Goal: Task Accomplishment & Management: Use online tool/utility

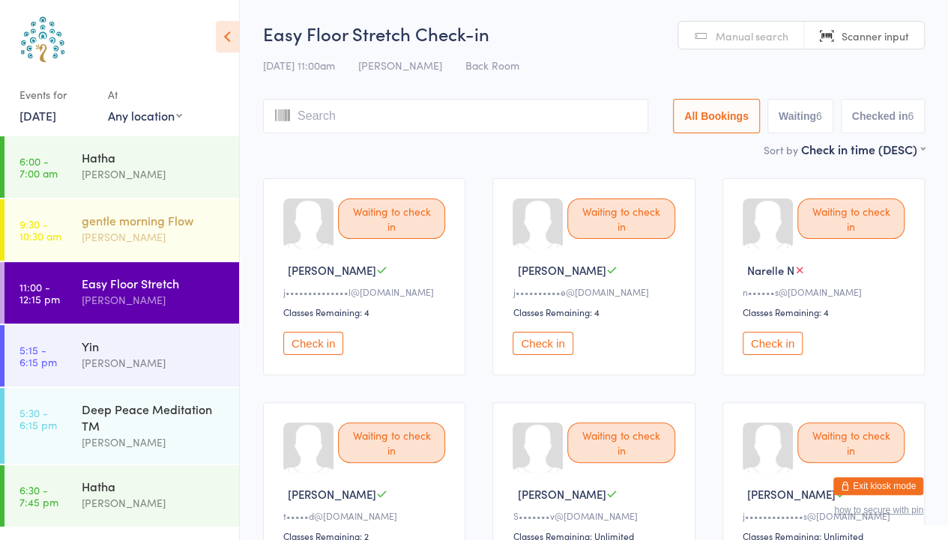
click at [158, 242] on div "[PERSON_NAME]" at bounding box center [154, 237] width 145 height 17
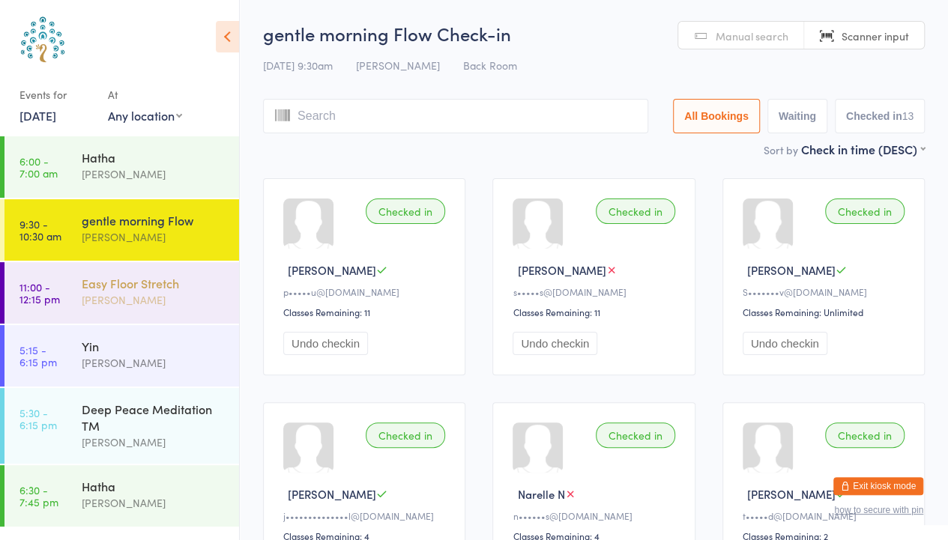
click at [105, 294] on div "[PERSON_NAME]" at bounding box center [154, 299] width 145 height 17
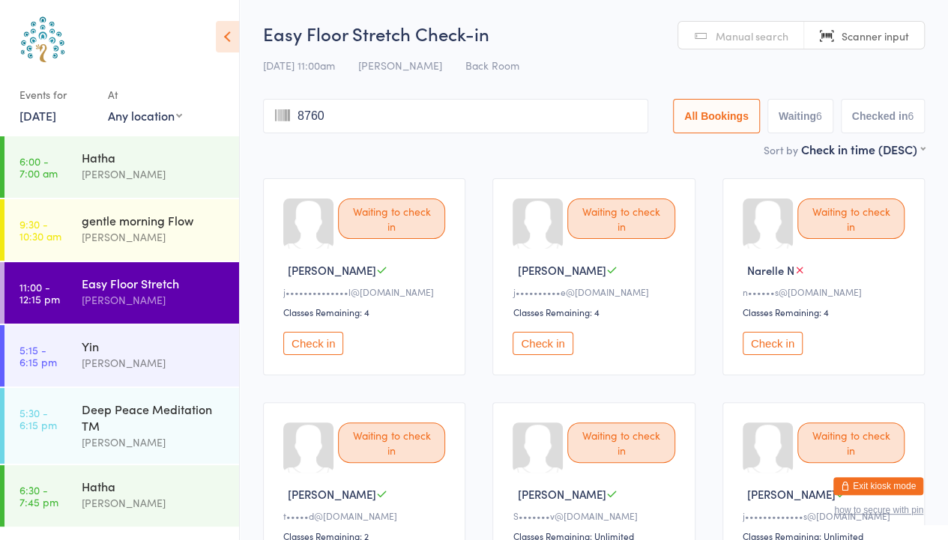
type input "8760"
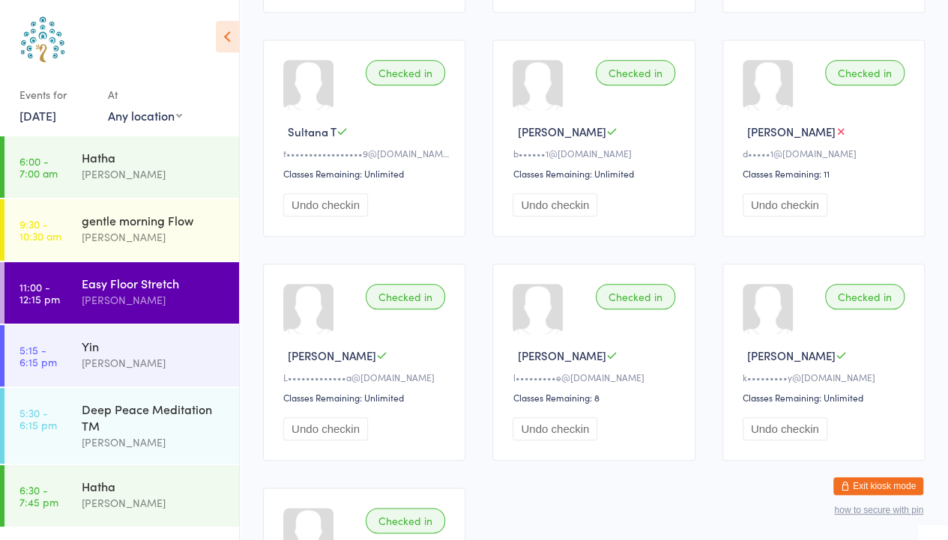
scroll to position [586, 0]
type input "8506"
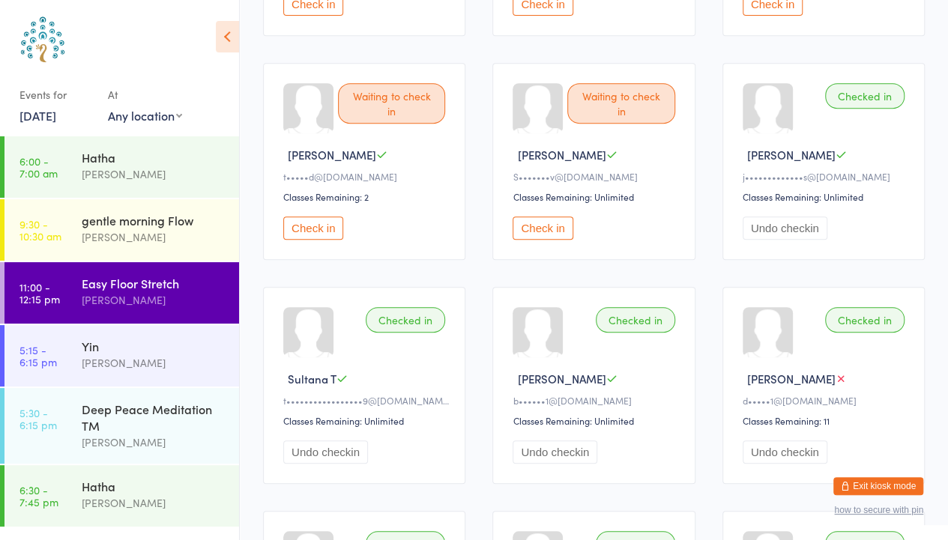
scroll to position [0, 0]
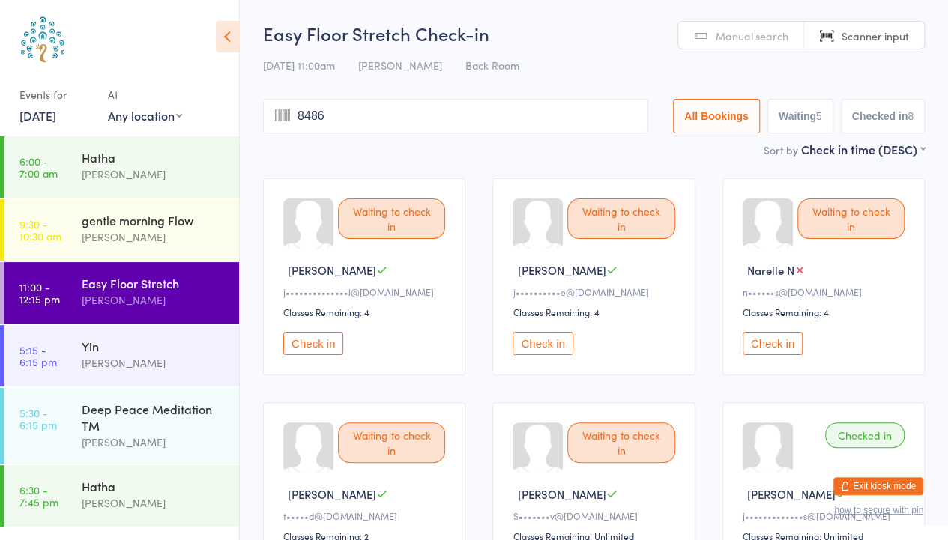
type input "8486"
click at [134, 372] on div "Yin [PERSON_NAME]" at bounding box center [160, 354] width 157 height 59
